Goal: Task Accomplishment & Management: Use online tool/utility

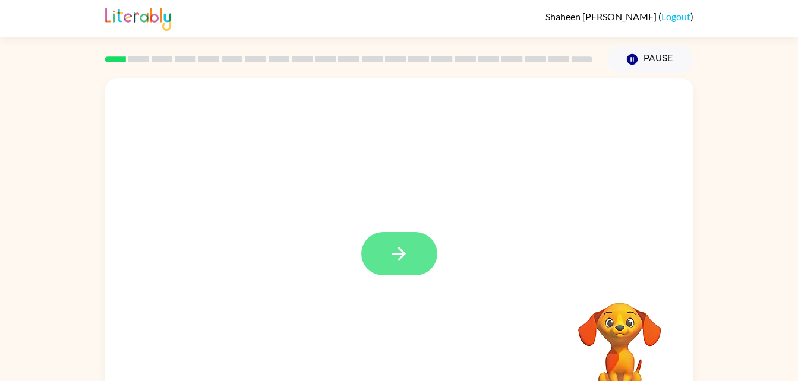
click at [414, 249] on button "button" at bounding box center [399, 253] width 76 height 43
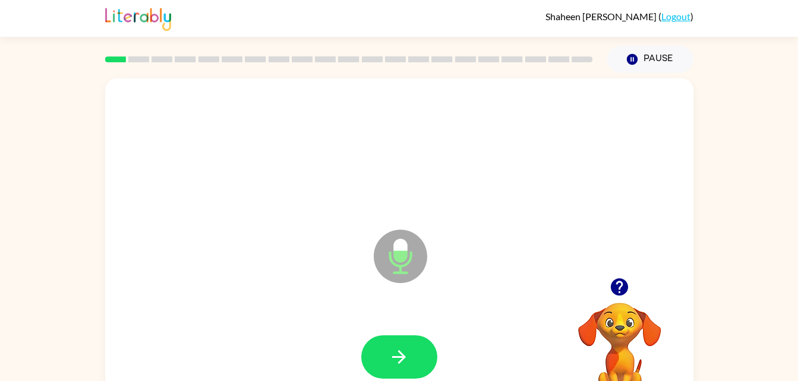
click at [400, 258] on icon "Microphone The Microphone is here when it is your turn to talk" at bounding box center [460, 271] width 178 height 89
click at [409, 363] on icon "button" at bounding box center [398, 357] width 21 height 21
click at [409, 355] on button "button" at bounding box center [399, 357] width 76 height 43
click at [405, 355] on icon "button" at bounding box center [398, 357] width 21 height 21
click at [401, 347] on icon "button" at bounding box center [398, 357] width 21 height 21
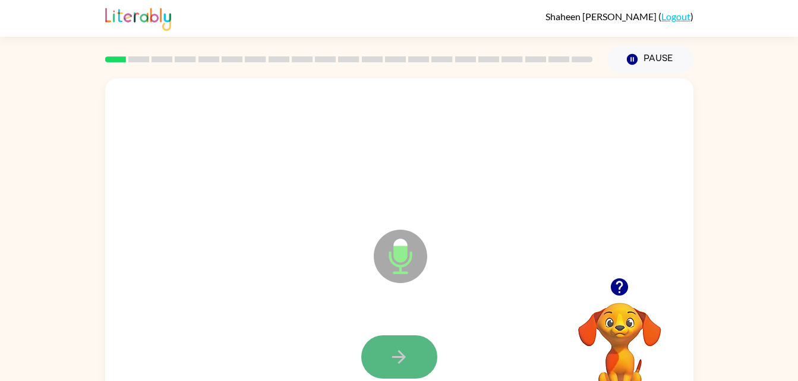
click at [398, 340] on button "button" at bounding box center [399, 357] width 76 height 43
click at [394, 349] on icon "button" at bounding box center [398, 357] width 21 height 21
click at [406, 361] on icon "button" at bounding box center [398, 357] width 21 height 21
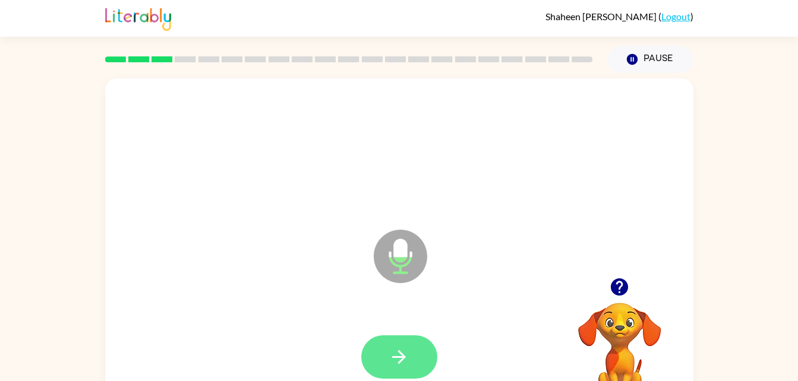
click at [412, 351] on button "button" at bounding box center [399, 357] width 76 height 43
click at [418, 357] on button "button" at bounding box center [399, 357] width 76 height 43
click at [398, 350] on icon "button" at bounding box center [398, 357] width 21 height 21
click at [407, 353] on icon "button" at bounding box center [398, 357] width 21 height 21
click at [410, 352] on button "button" at bounding box center [399, 357] width 76 height 43
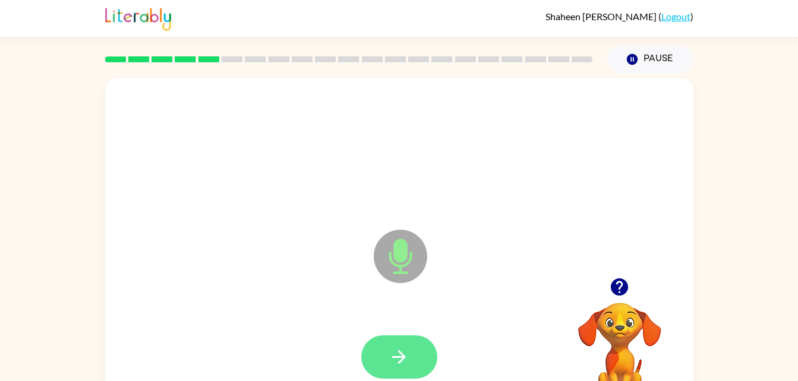
click at [389, 336] on button "button" at bounding box center [399, 357] width 76 height 43
click at [411, 353] on div at bounding box center [399, 357] width 76 height 43
click at [407, 344] on button "button" at bounding box center [399, 357] width 76 height 43
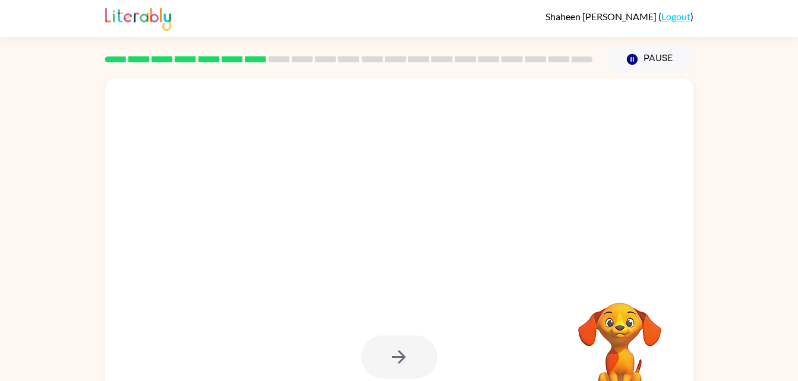
click at [403, 362] on div at bounding box center [399, 357] width 76 height 43
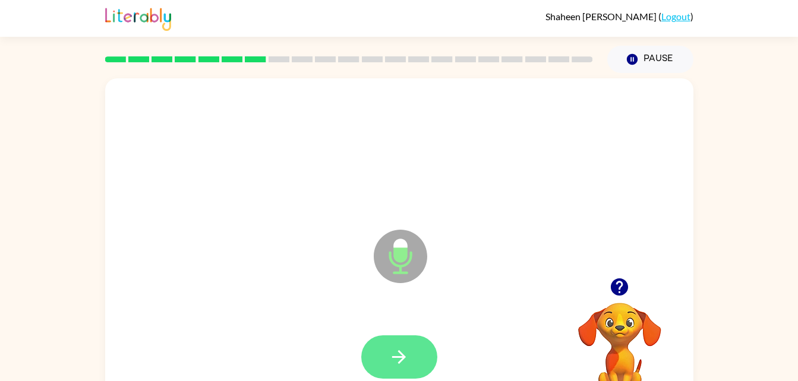
click at [393, 350] on icon "button" at bounding box center [398, 357] width 21 height 21
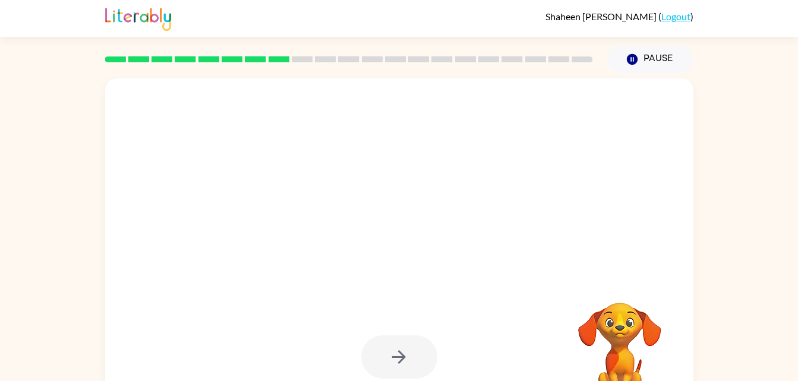
click at [408, 359] on div at bounding box center [399, 357] width 76 height 43
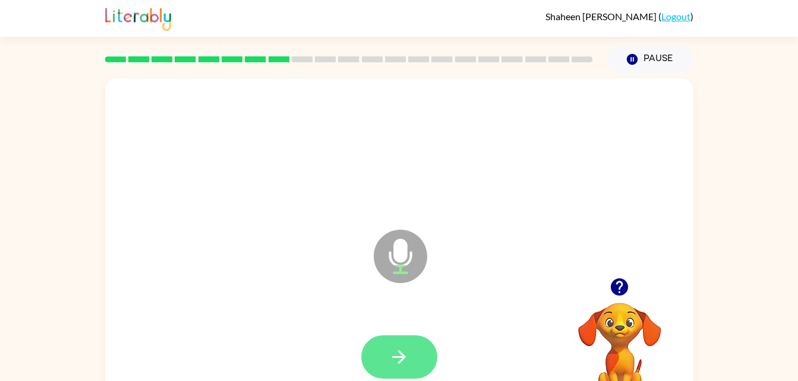
click at [403, 363] on icon "button" at bounding box center [398, 357] width 21 height 21
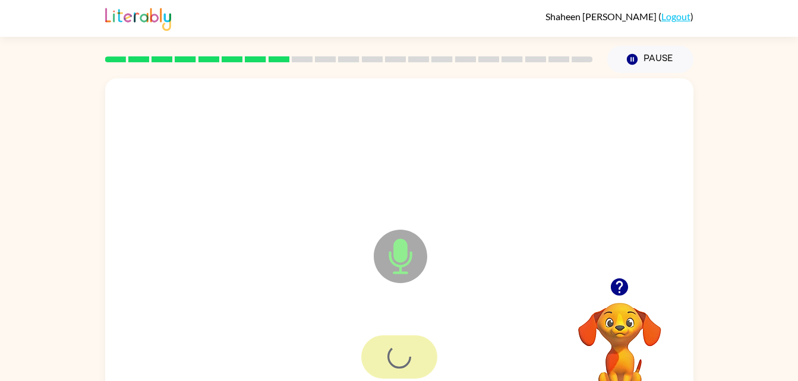
click at [405, 365] on div at bounding box center [399, 357] width 76 height 43
click at [393, 351] on icon "button" at bounding box center [398, 357] width 21 height 21
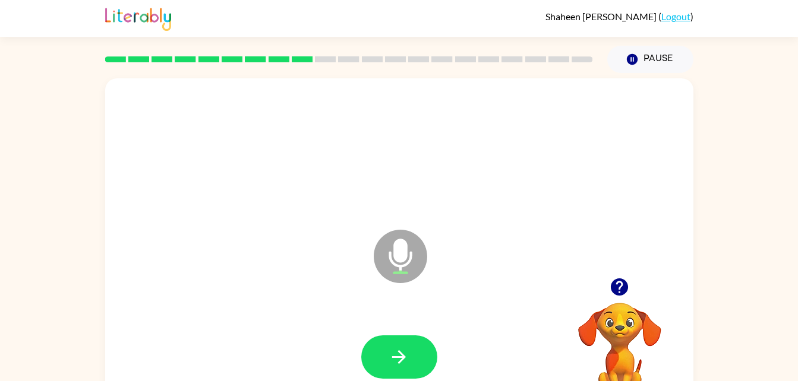
click at [413, 281] on icon "Microphone The Microphone is here when it is your turn to talk" at bounding box center [460, 271] width 178 height 89
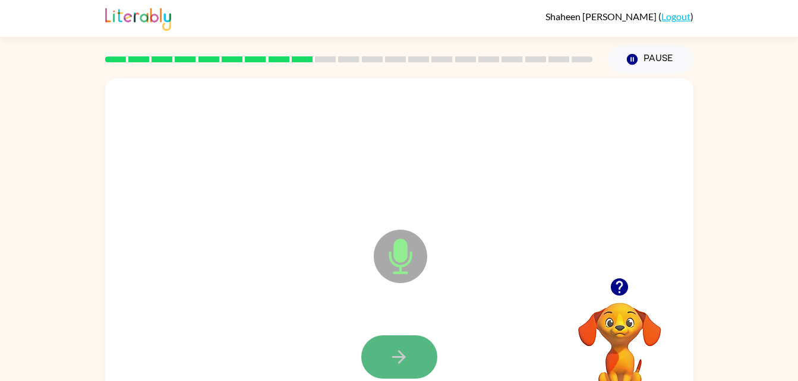
click at [405, 350] on icon "button" at bounding box center [398, 357] width 21 height 21
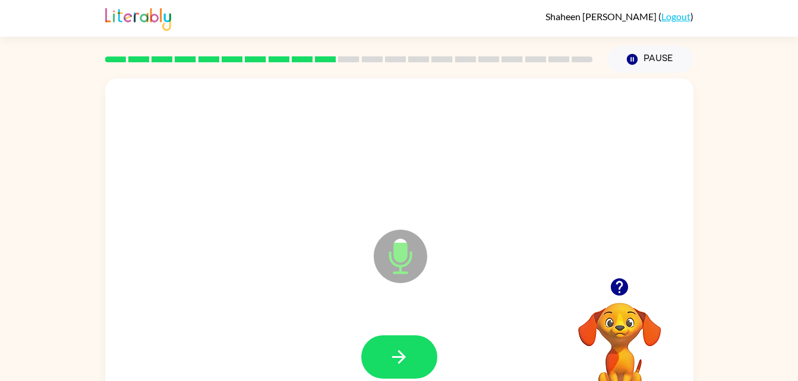
click at [405, 350] on icon "button" at bounding box center [398, 357] width 21 height 21
click at [395, 362] on icon "button" at bounding box center [398, 357] width 21 height 21
click at [417, 357] on button "button" at bounding box center [399, 357] width 76 height 43
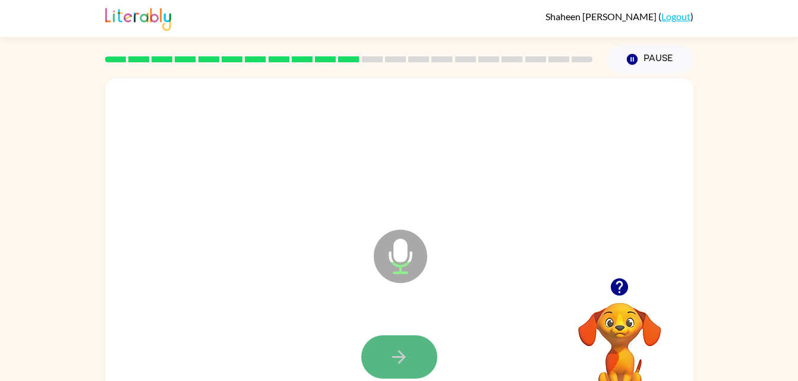
click at [407, 338] on button "button" at bounding box center [399, 357] width 76 height 43
click at [392, 353] on icon "button" at bounding box center [398, 357] width 21 height 21
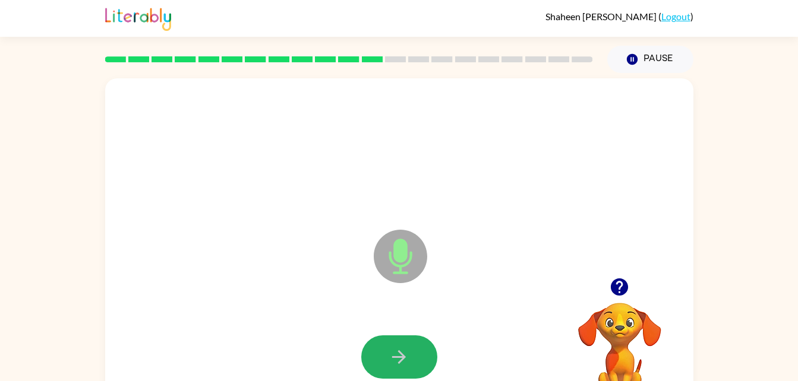
click at [392, 353] on icon "button" at bounding box center [398, 357] width 21 height 21
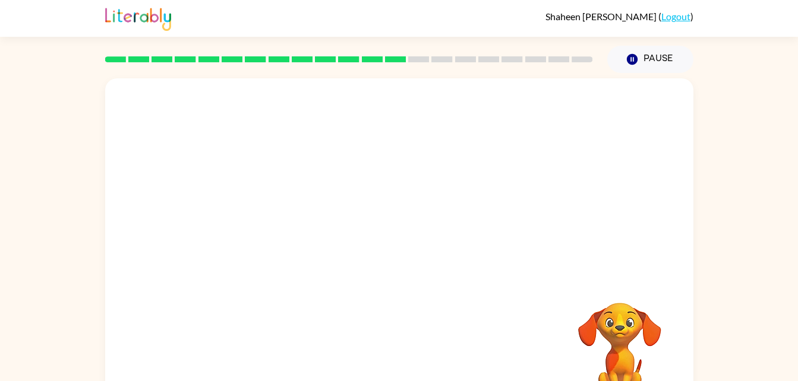
click at [621, 317] on video "Your browser must support playing .mp4 files to use Literably. Please try using…" at bounding box center [619, 343] width 119 height 119
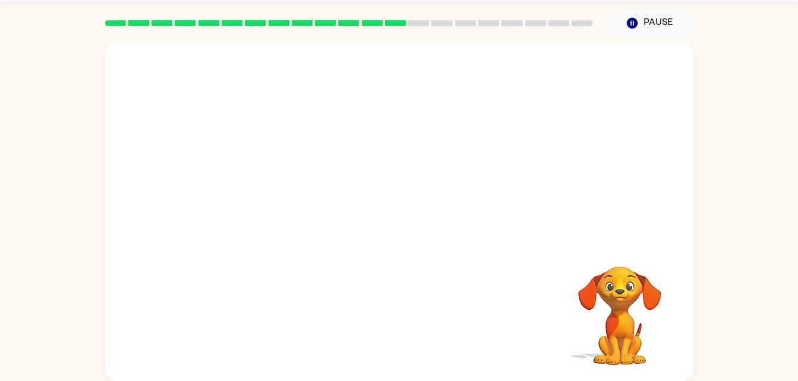
click at [607, 379] on div "Your browser must support playing .mp4 files to use Literably. Please try using…" at bounding box center [399, 211] width 588 height 339
click at [605, 319] on video "Your browser must support playing .mp4 files to use Literably. Please try using…" at bounding box center [619, 307] width 119 height 119
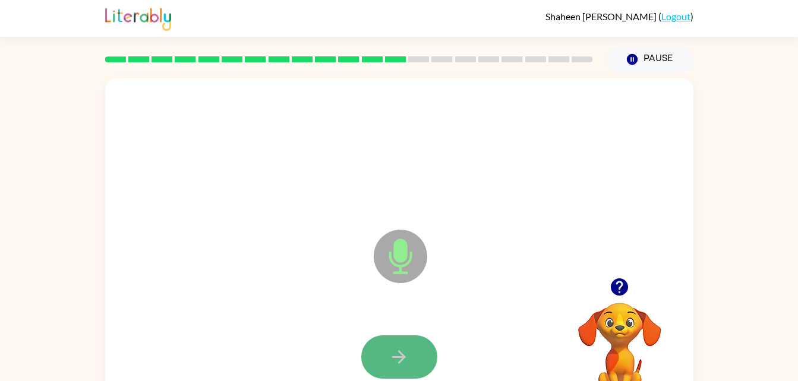
click at [379, 343] on button "button" at bounding box center [399, 357] width 76 height 43
click at [380, 350] on button "button" at bounding box center [399, 357] width 76 height 43
click at [404, 354] on icon "button" at bounding box center [398, 357] width 21 height 21
